Goal: Task Accomplishment & Management: Complete application form

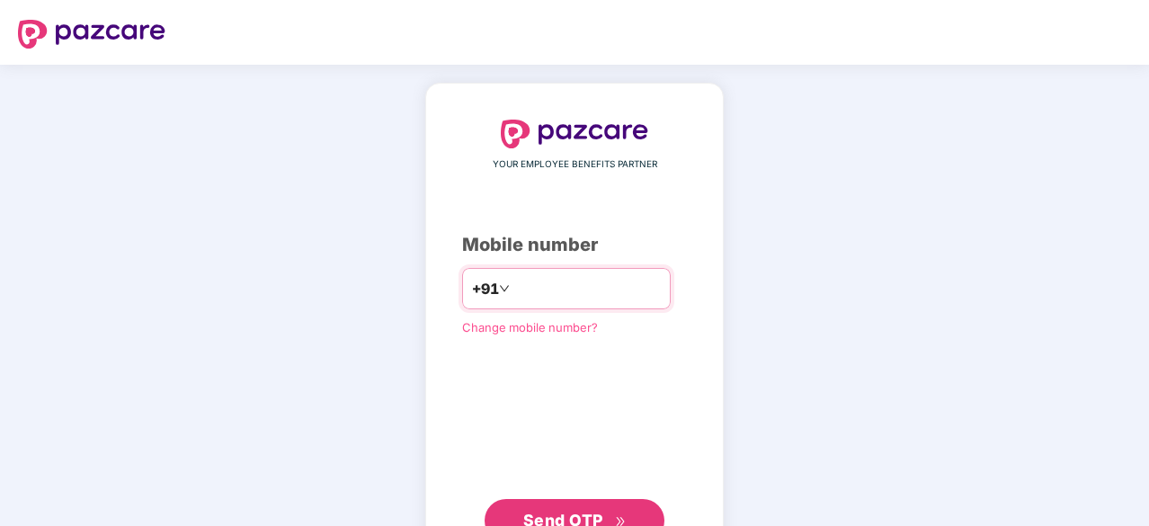
scroll to position [68, 0]
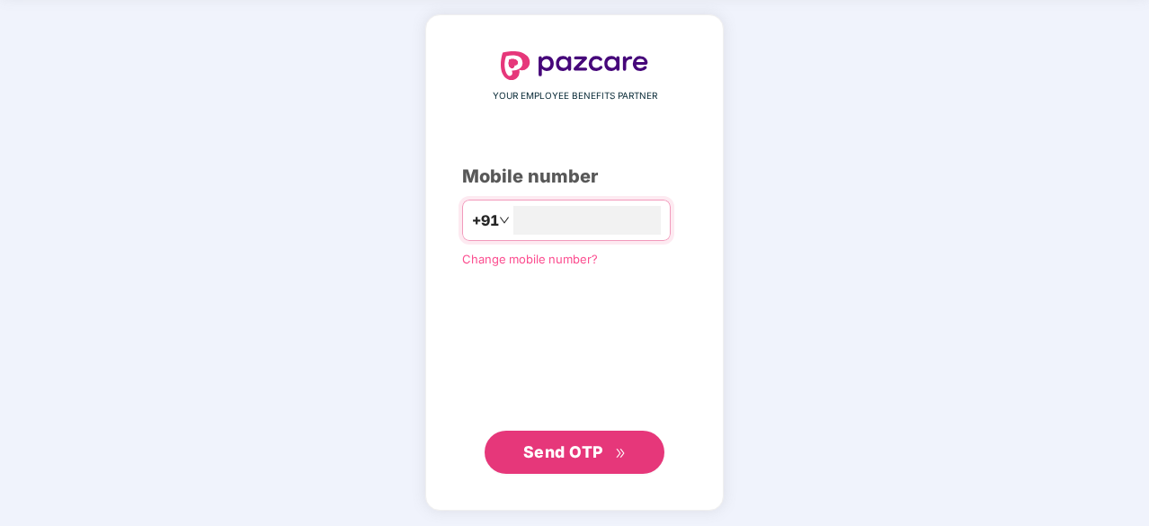
type input "**********"
click at [579, 432] on button "Send OTP" at bounding box center [575, 451] width 180 height 43
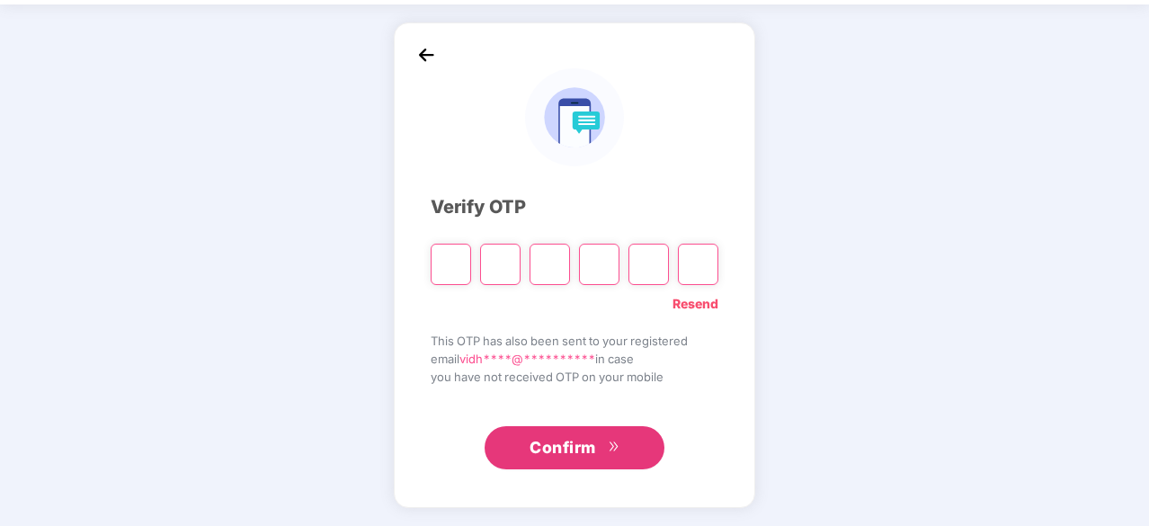
scroll to position [59, 0]
type input "*"
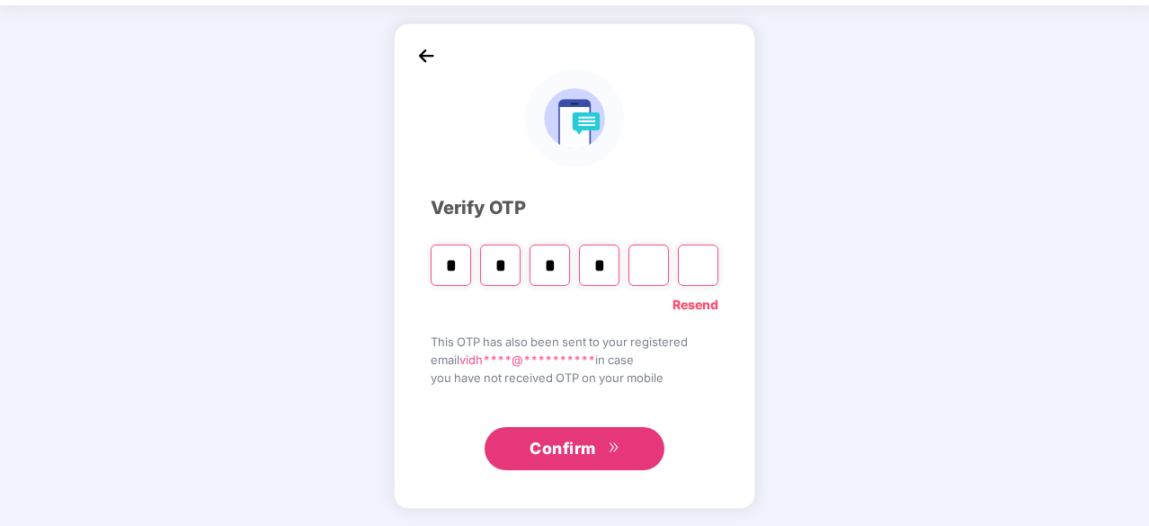
type input "*"
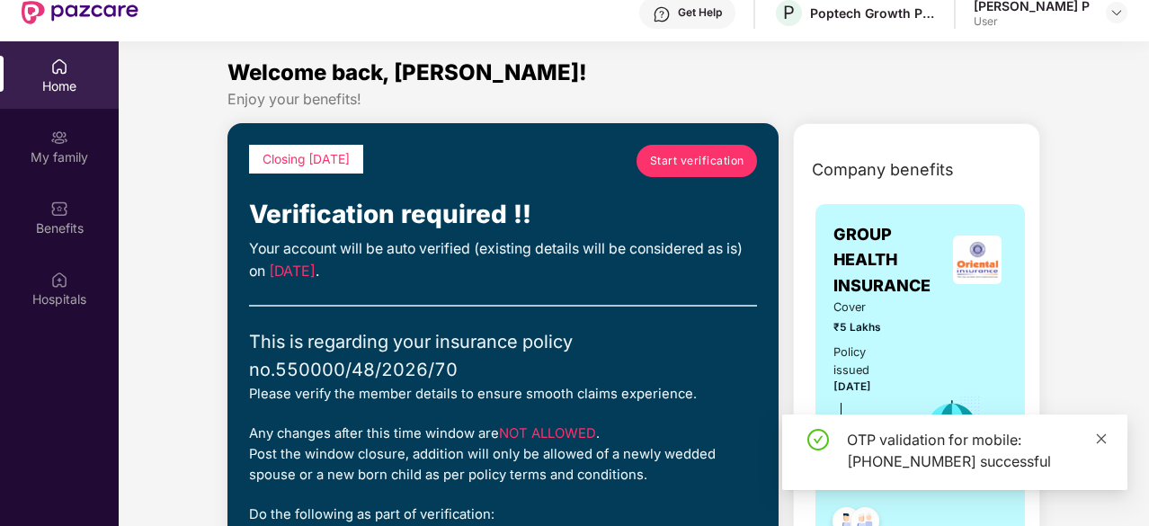
click at [1102, 437] on icon "close" at bounding box center [1102, 438] width 10 height 10
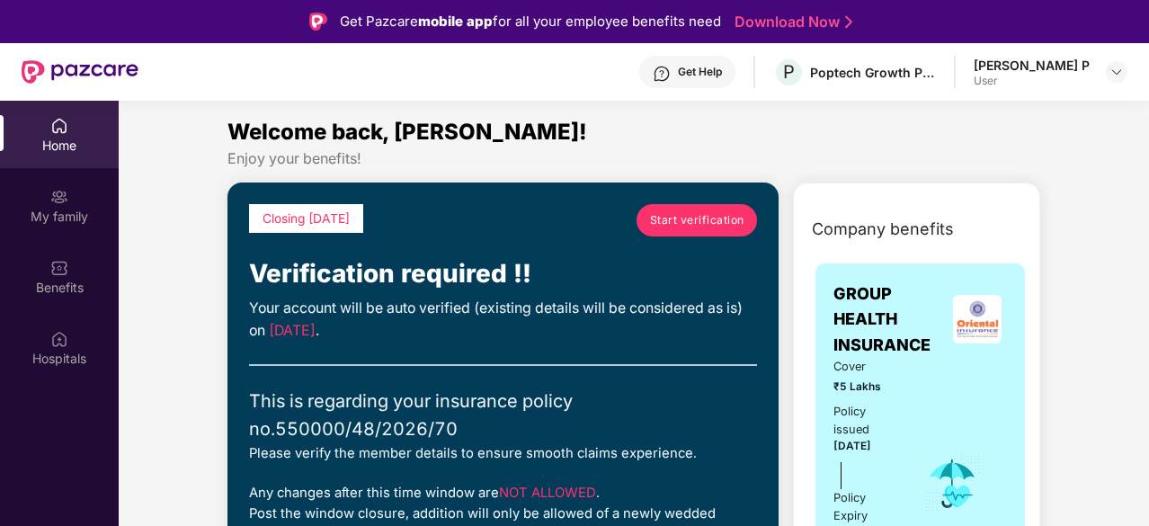
click at [1103, 76] on div "Vidhusha P User" at bounding box center [1051, 72] width 154 height 31
click at [1113, 73] on img at bounding box center [1116, 72] width 14 height 14
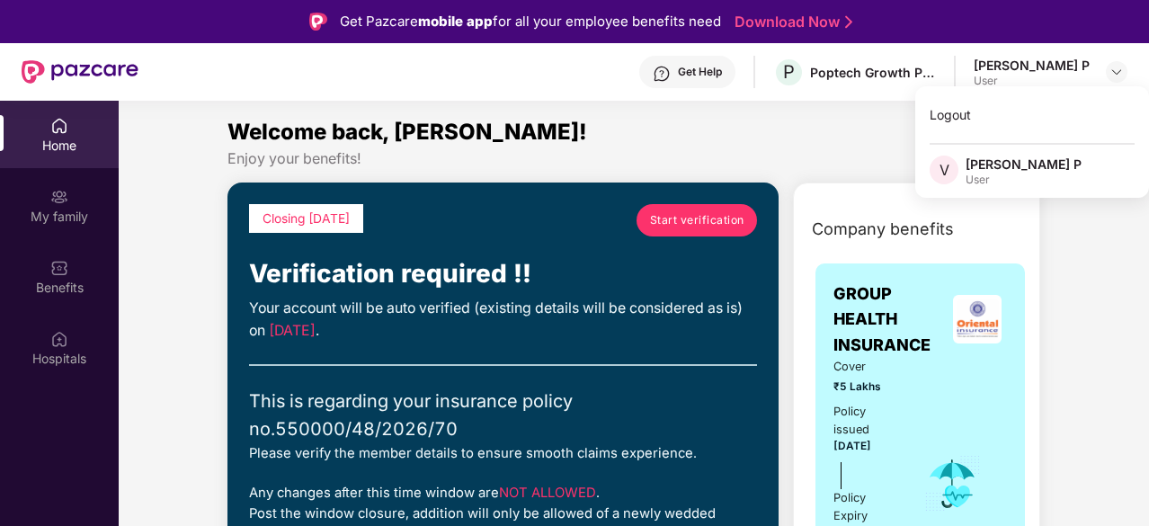
click at [870, 136] on div "Welcome back, [PERSON_NAME]!" at bounding box center [633, 132] width 813 height 34
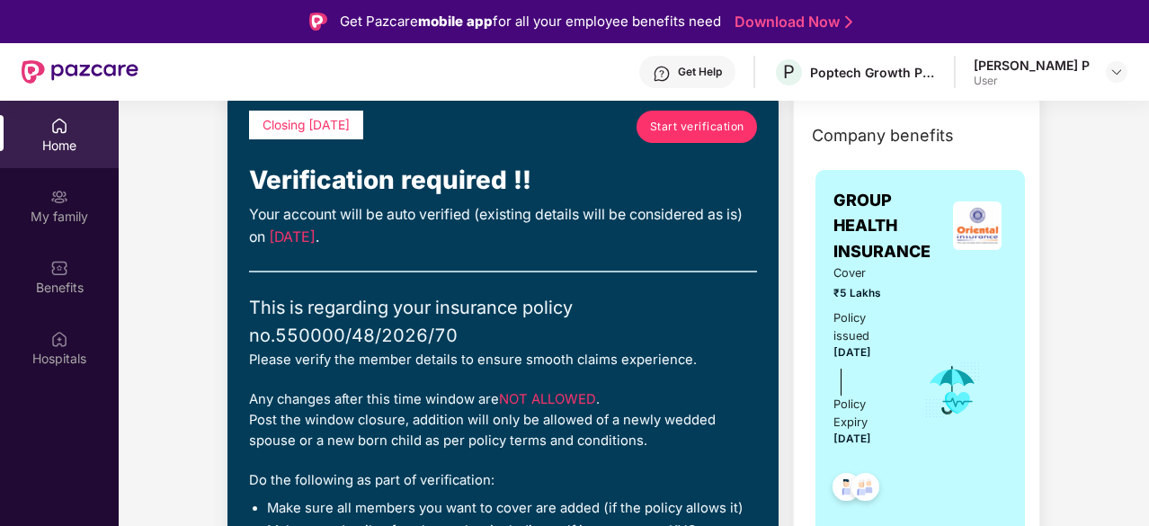
scroll to position [94, 0]
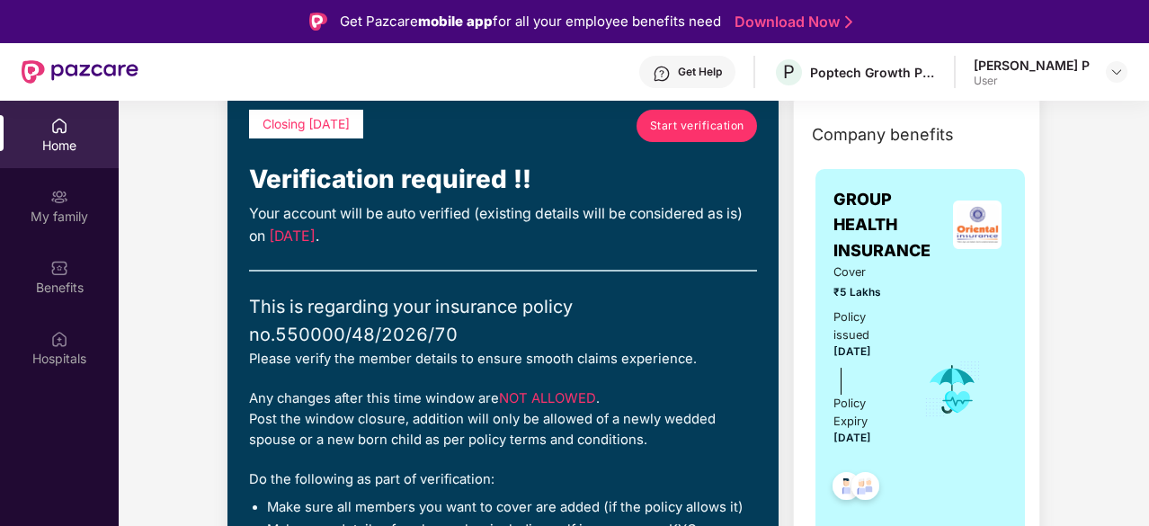
click at [685, 131] on span "Start verification" at bounding box center [697, 125] width 94 height 17
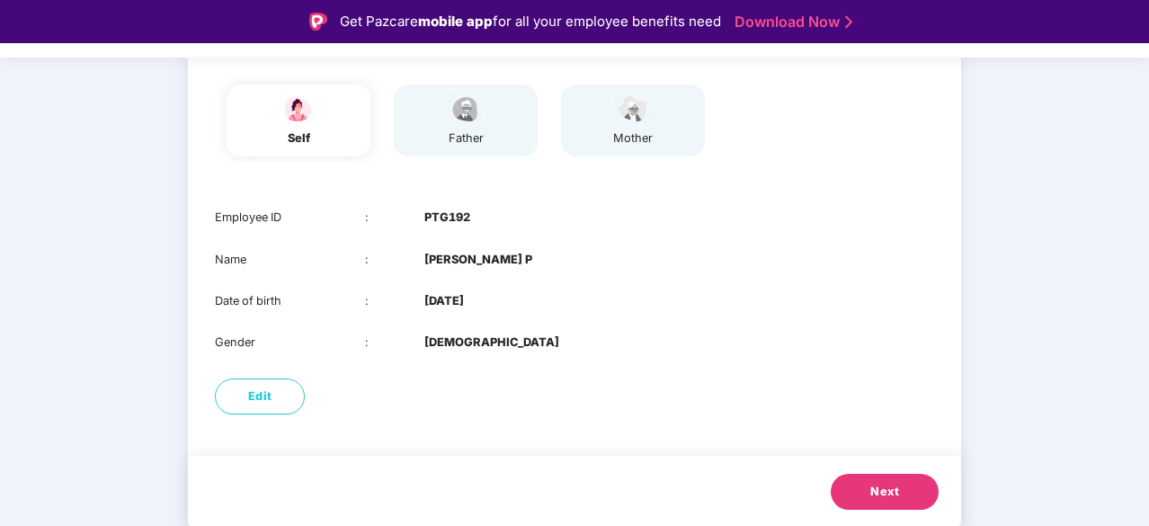
scroll to position [32, 0]
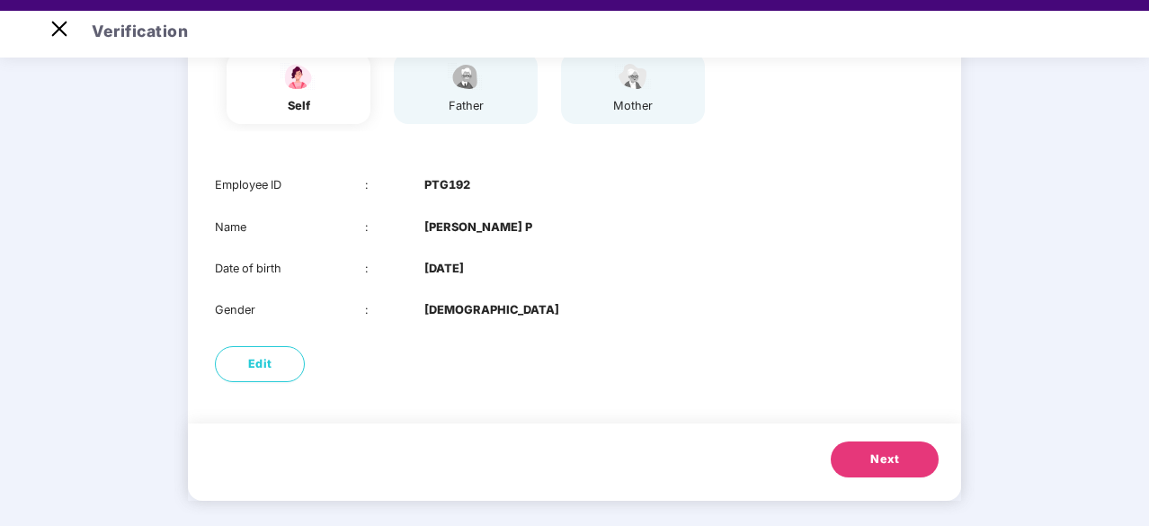
click at [874, 449] on button "Next" at bounding box center [885, 459] width 108 height 36
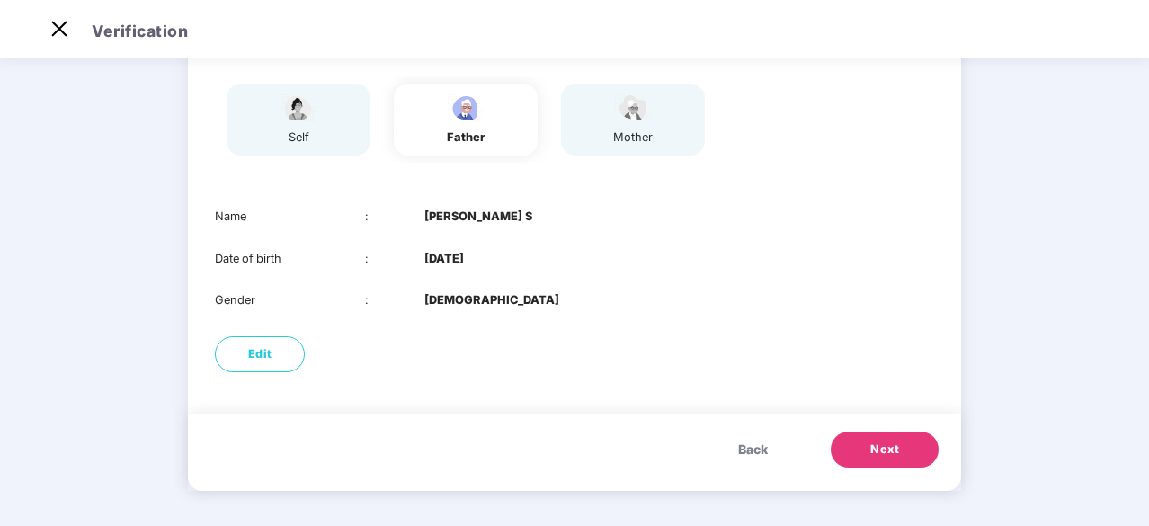
click at [874, 449] on span "Next" at bounding box center [884, 450] width 29 height 18
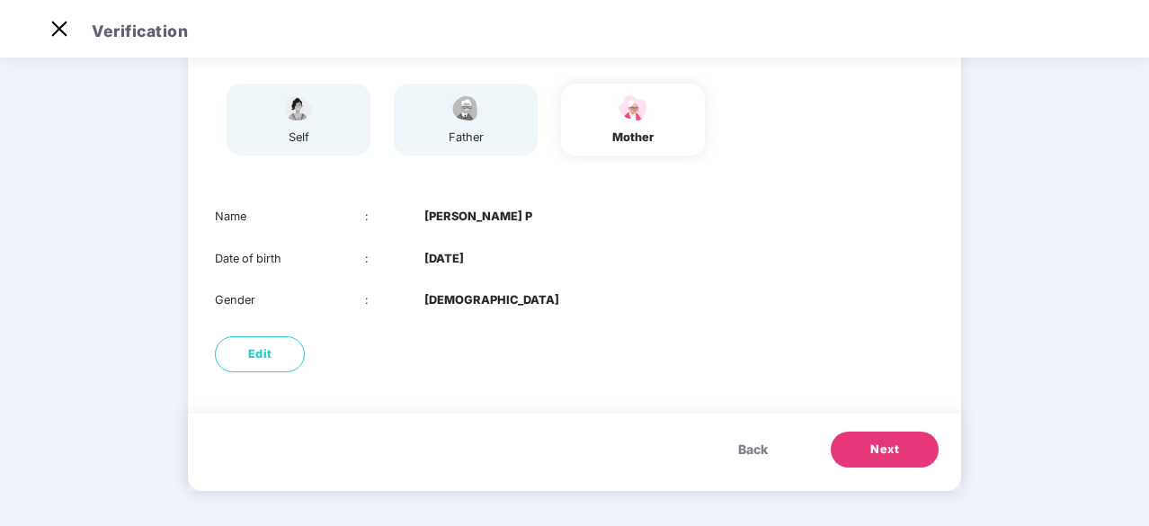
click at [874, 449] on span "Next" at bounding box center [884, 450] width 29 height 18
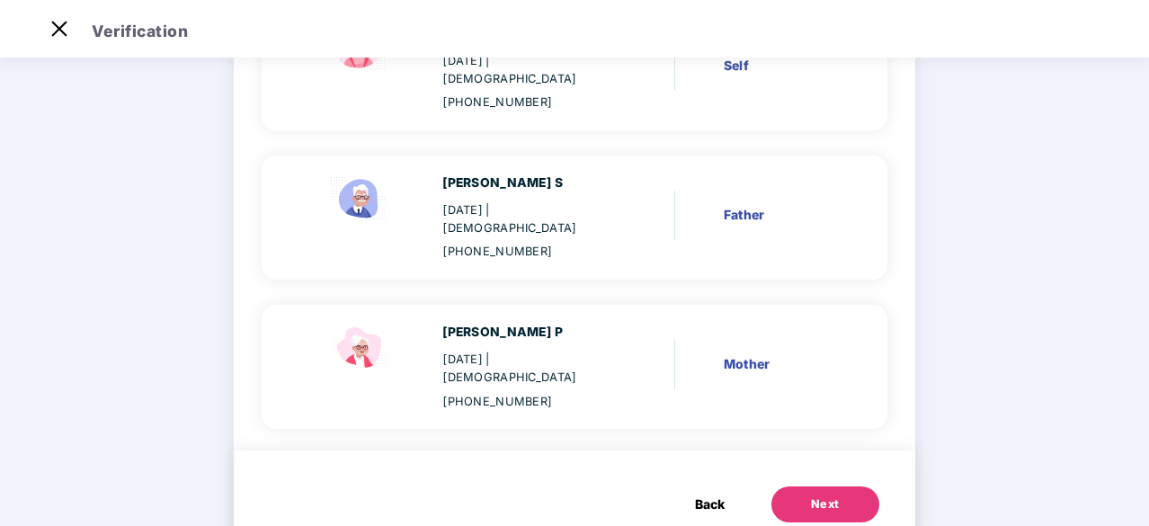
scroll to position [230, 0]
click at [710, 495] on span "Back" at bounding box center [710, 505] width 30 height 20
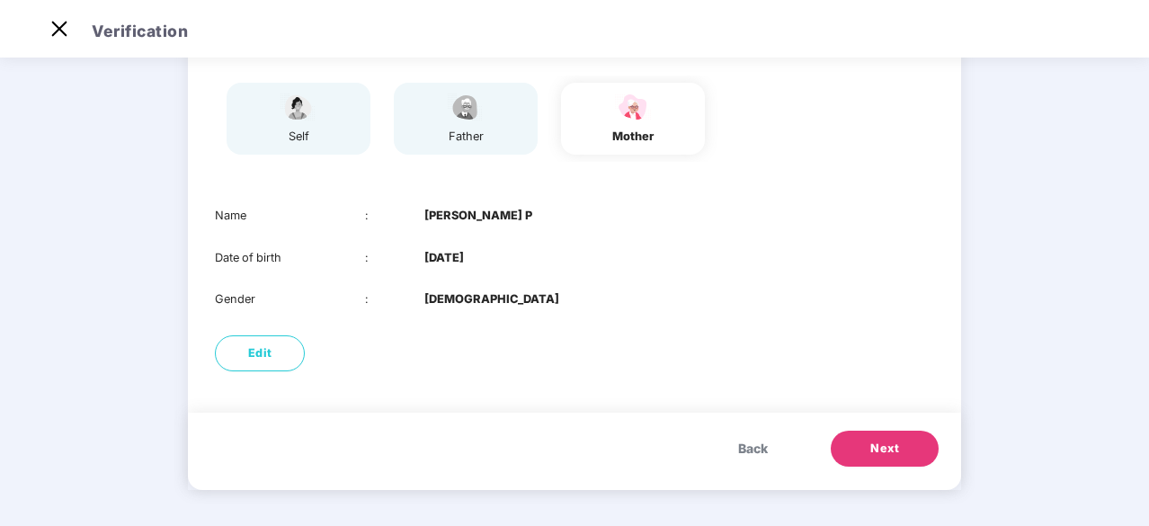
scroll to position [140, 0]
click at [738, 445] on span "Back" at bounding box center [753, 450] width 30 height 20
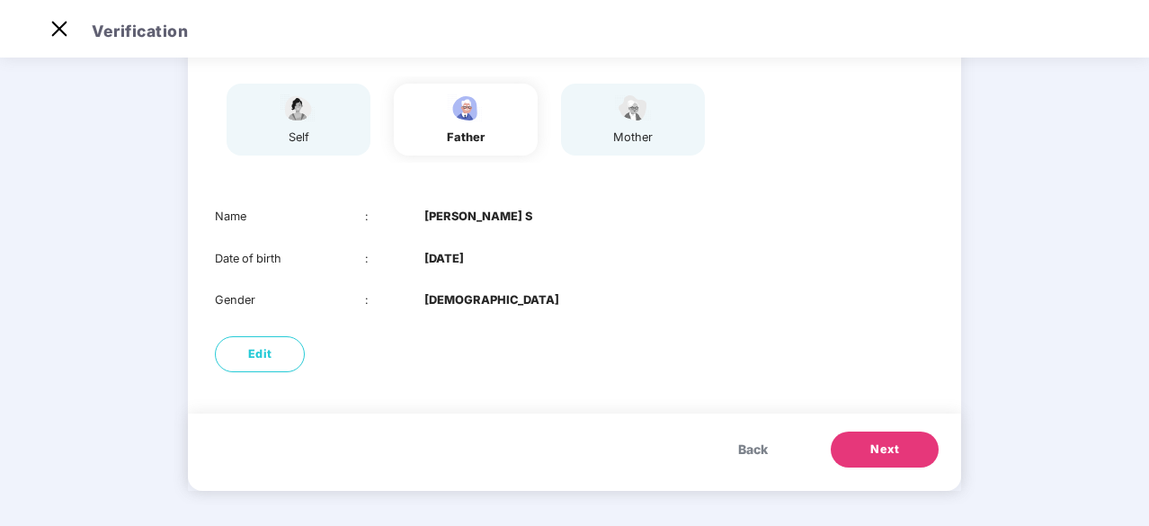
click at [738, 445] on span "Back" at bounding box center [753, 450] width 30 height 20
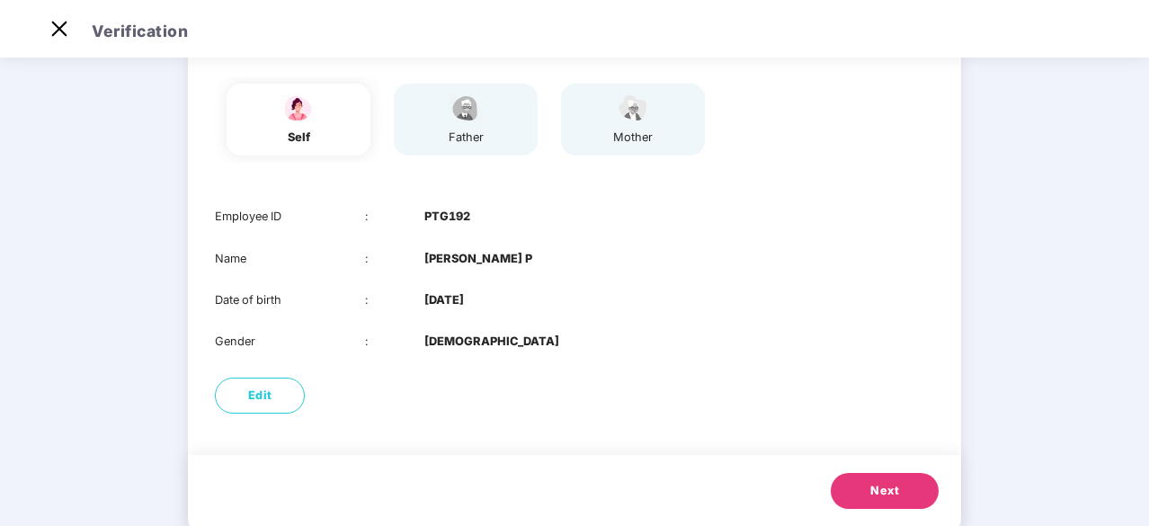
scroll to position [183, 0]
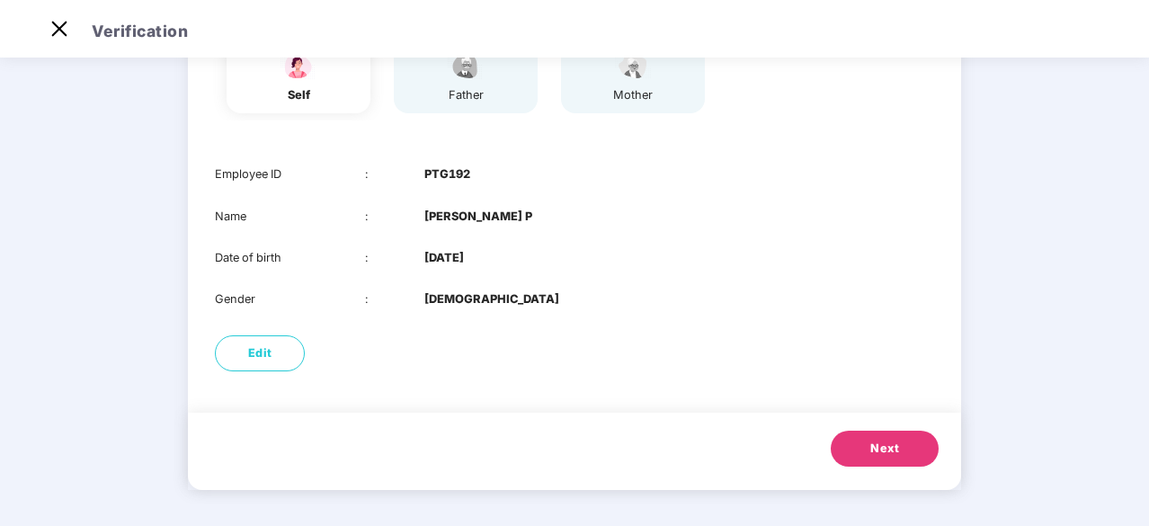
click at [858, 446] on button "Next" at bounding box center [885, 449] width 108 height 36
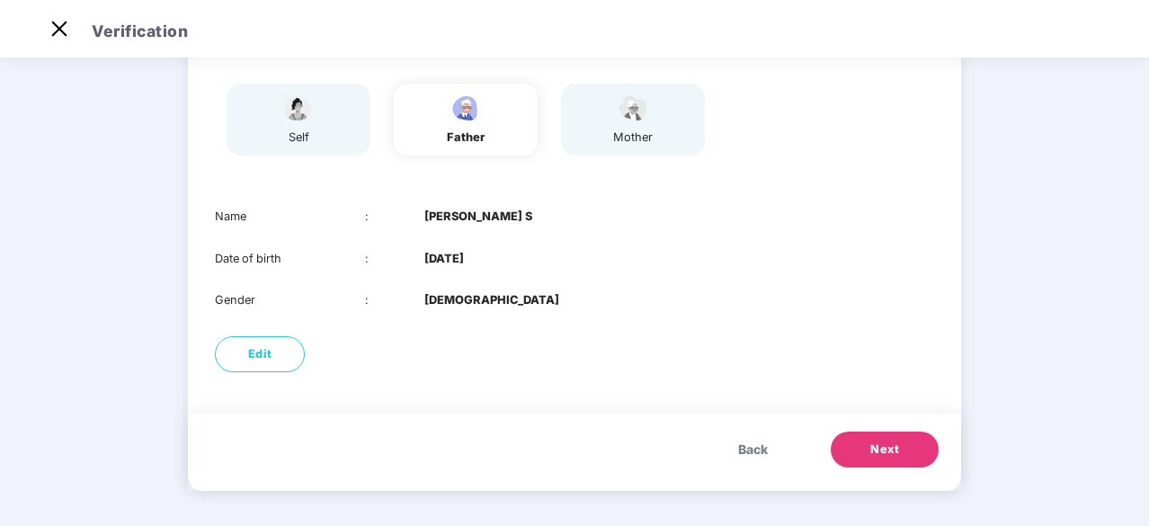
click at [858, 446] on button "Next" at bounding box center [885, 450] width 108 height 36
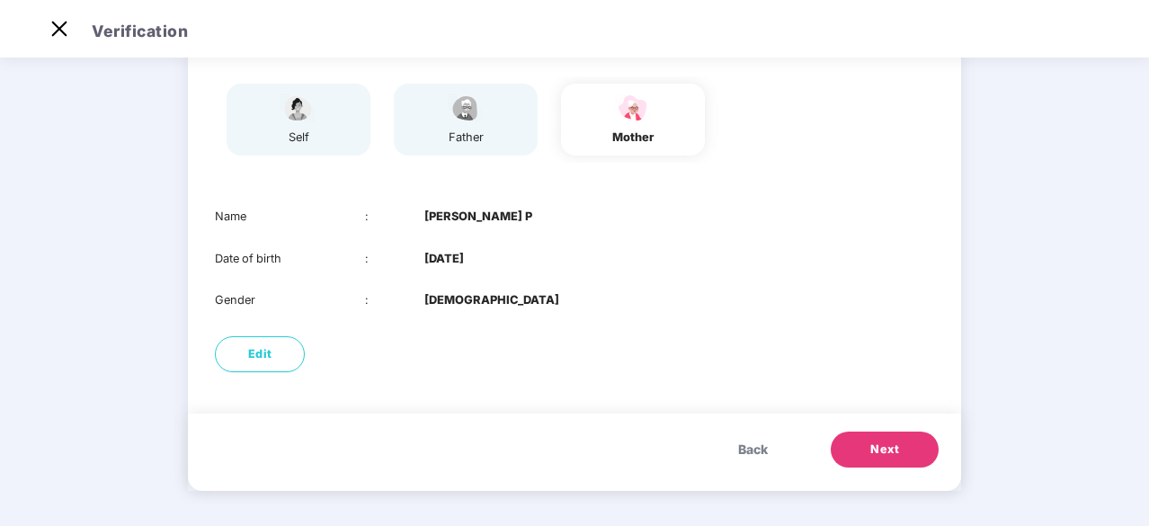
click at [858, 446] on button "Next" at bounding box center [885, 450] width 108 height 36
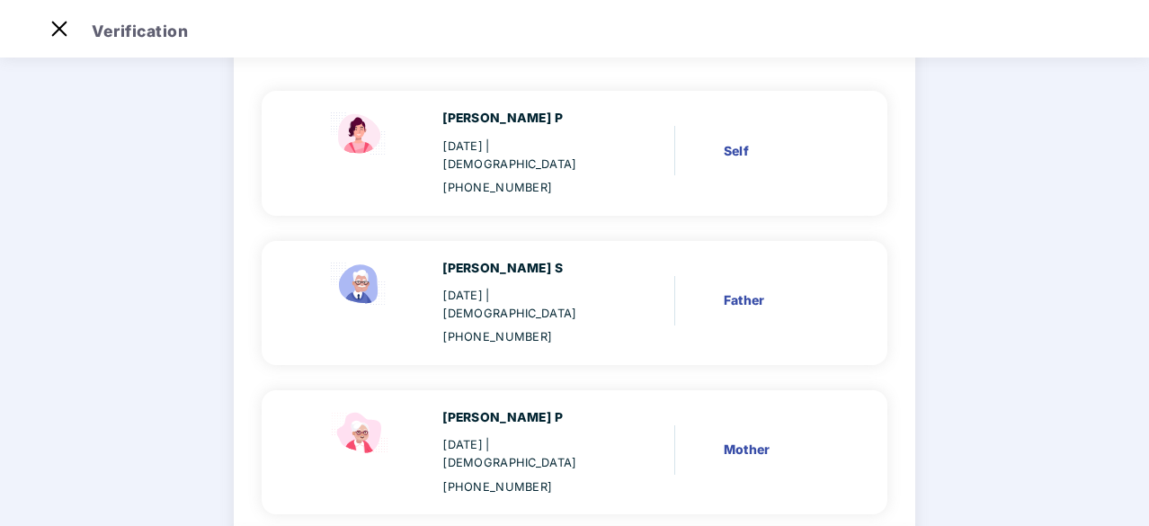
scroll to position [231, 0]
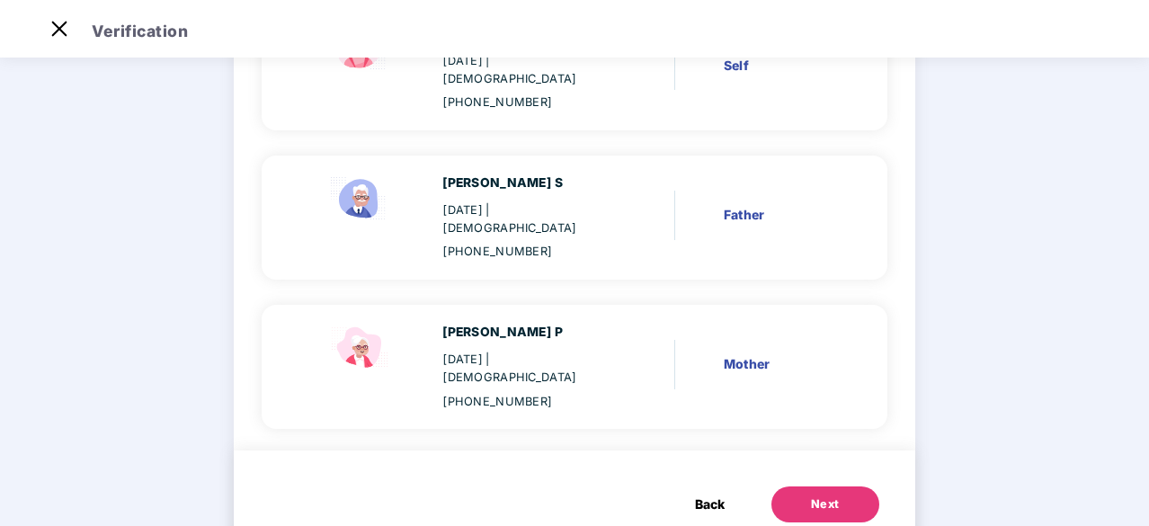
click at [825, 486] on button "Next" at bounding box center [825, 504] width 108 height 36
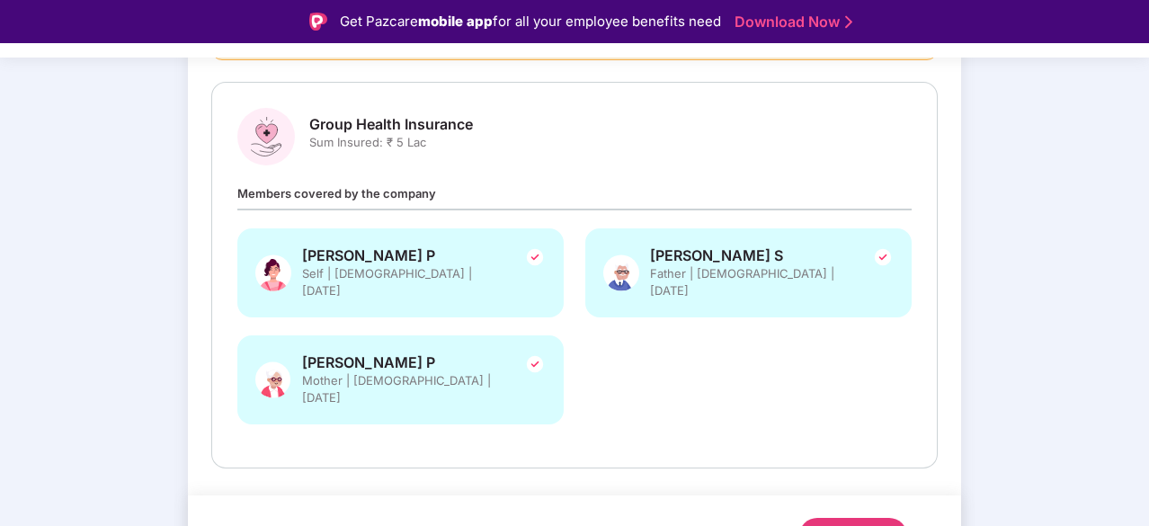
scroll to position [237, 0]
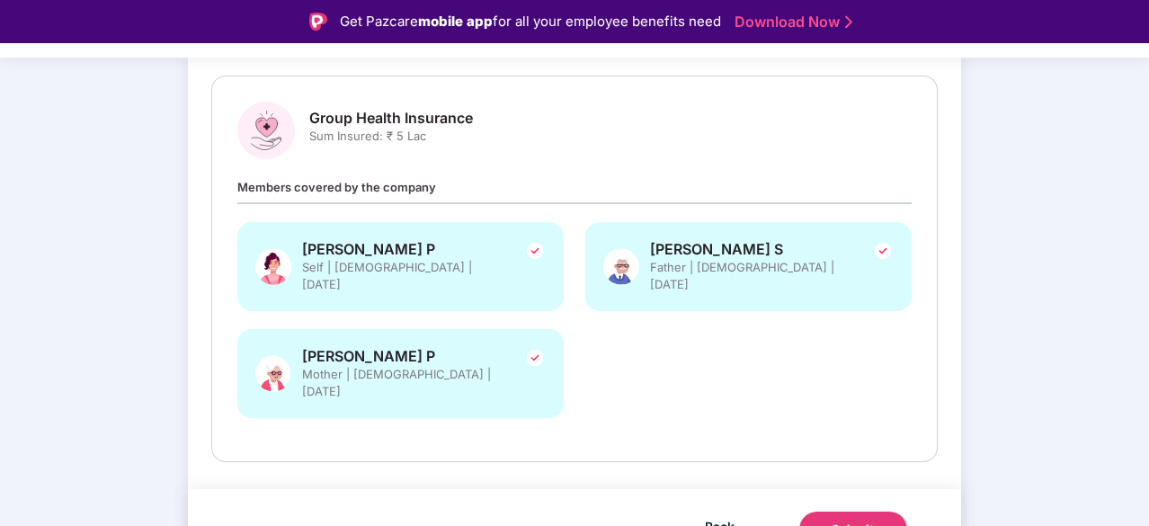
click at [827, 512] on button "Submit" at bounding box center [853, 530] width 108 height 36
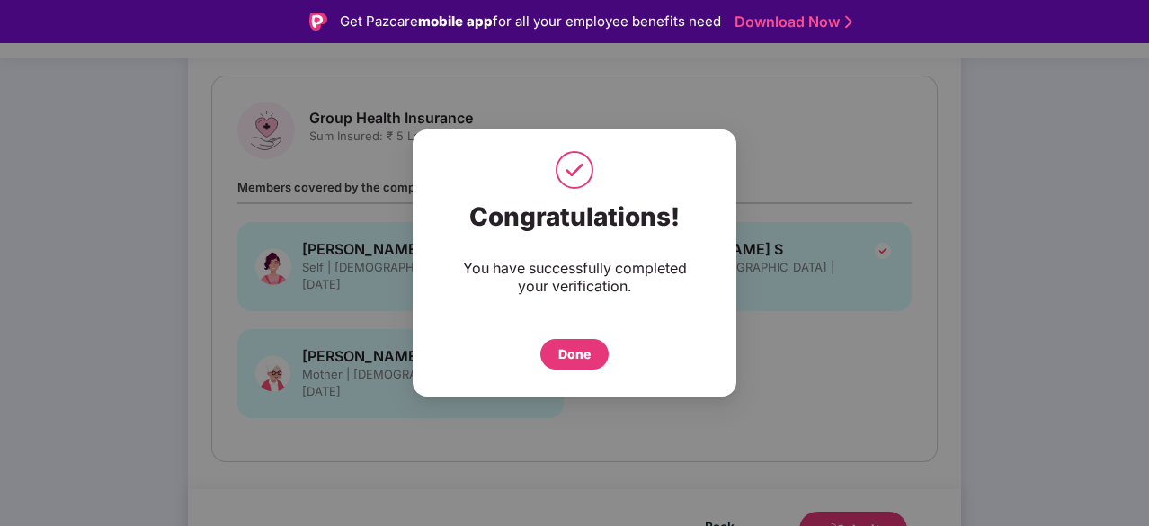
click at [586, 346] on div "Done" at bounding box center [574, 354] width 32 height 20
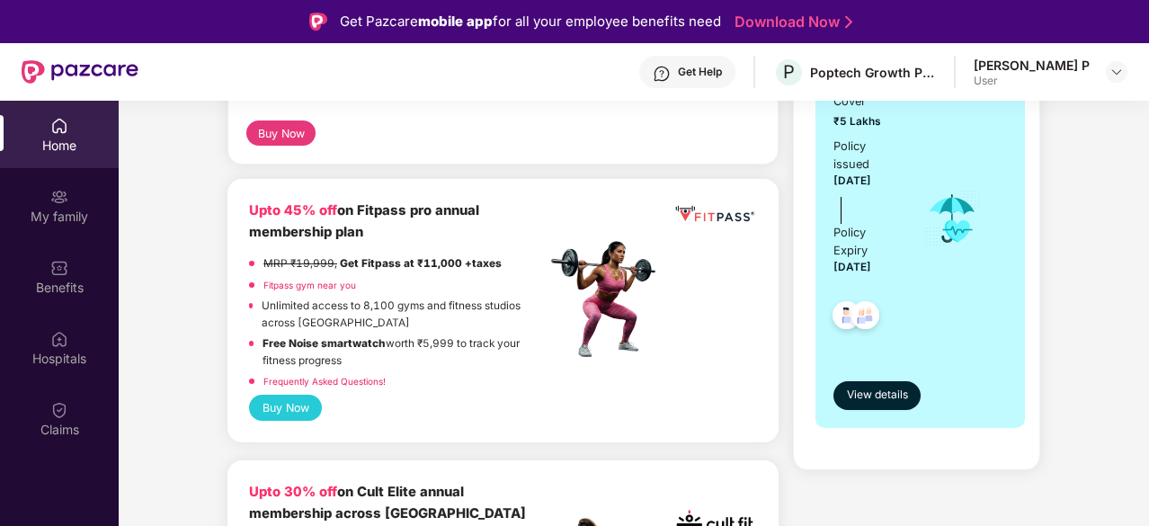
scroll to position [329, 0]
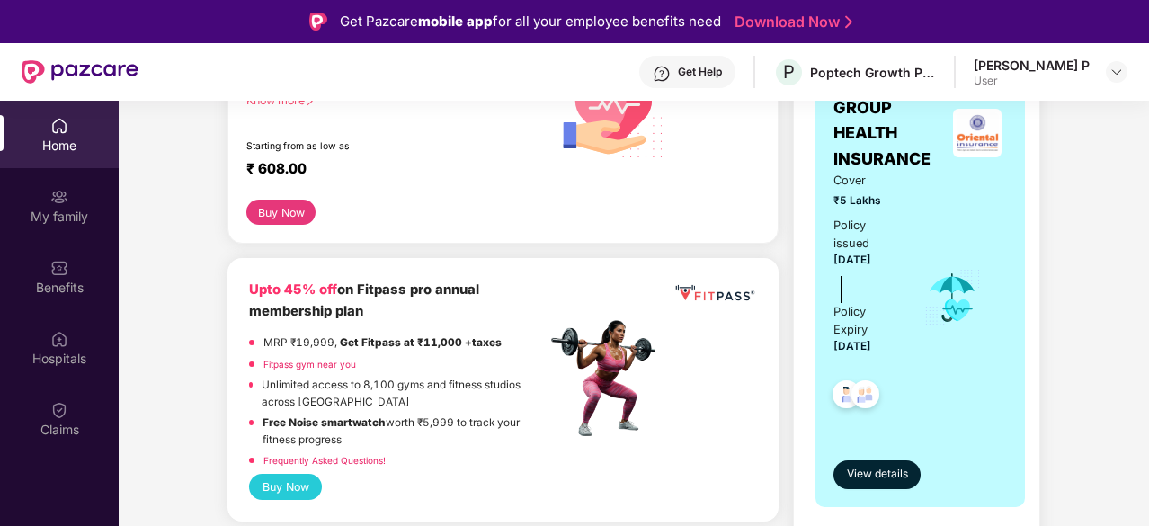
click at [48, 144] on div "Home" at bounding box center [59, 146] width 119 height 18
